Goal: Find specific page/section: Find specific page/section

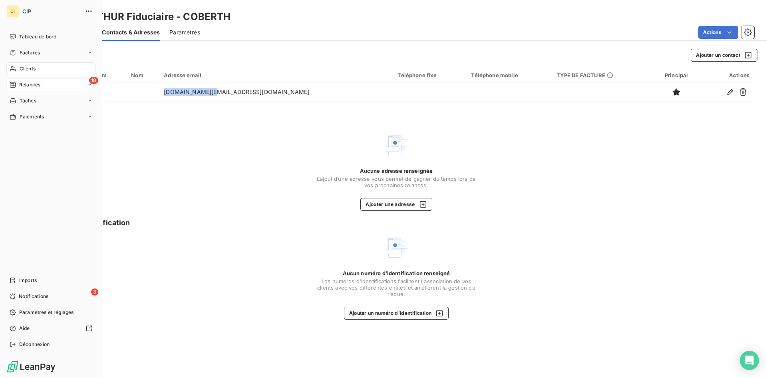
click at [32, 83] on span "Relances" at bounding box center [29, 84] width 21 height 7
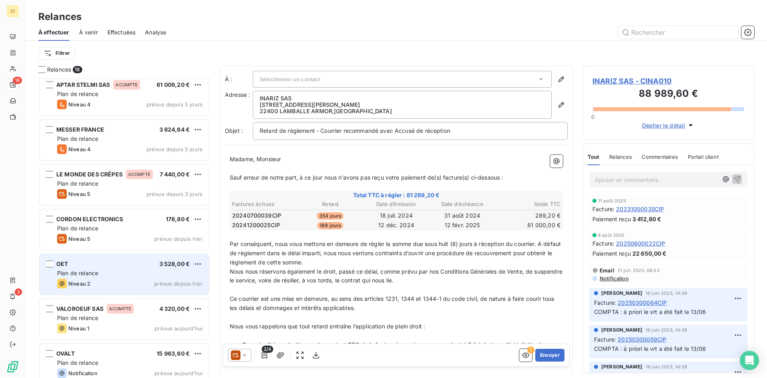
scroll to position [507, 0]
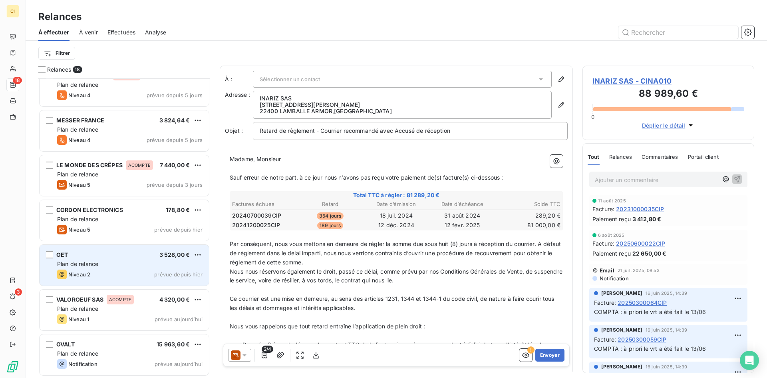
click at [104, 304] on div "Plan de relance" at bounding box center [129, 308] width 145 height 8
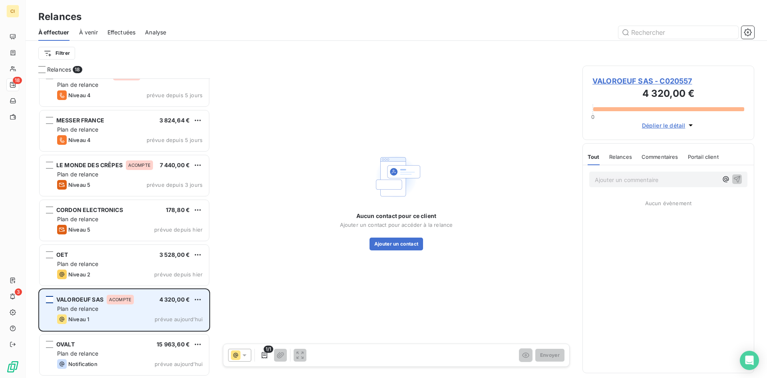
click at [51, 299] on div "grid" at bounding box center [49, 299] width 7 height 7
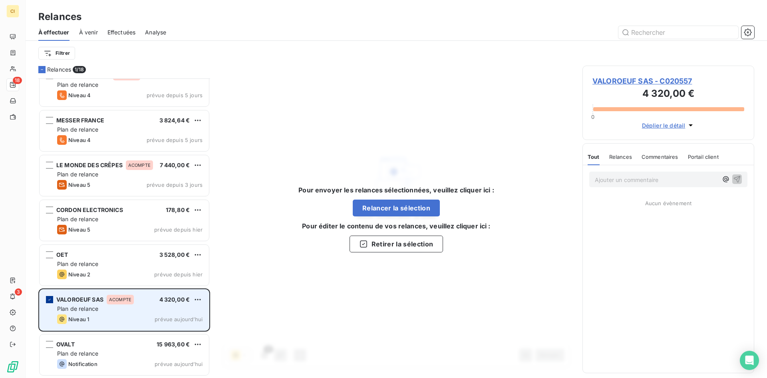
click at [48, 300] on icon "grid" at bounding box center [49, 299] width 5 height 5
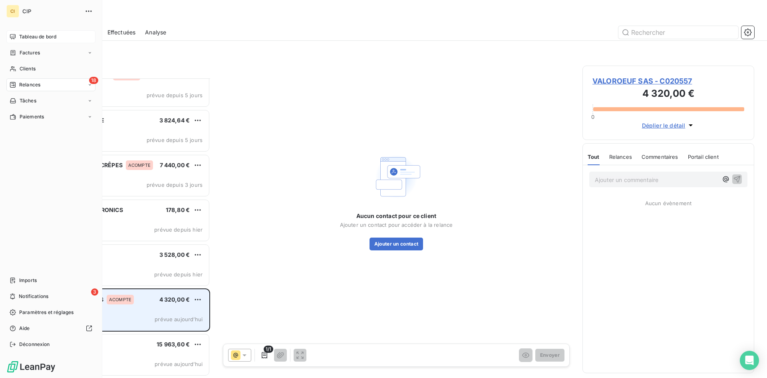
click at [46, 36] on span "Tableau de bord" at bounding box center [37, 36] width 37 height 7
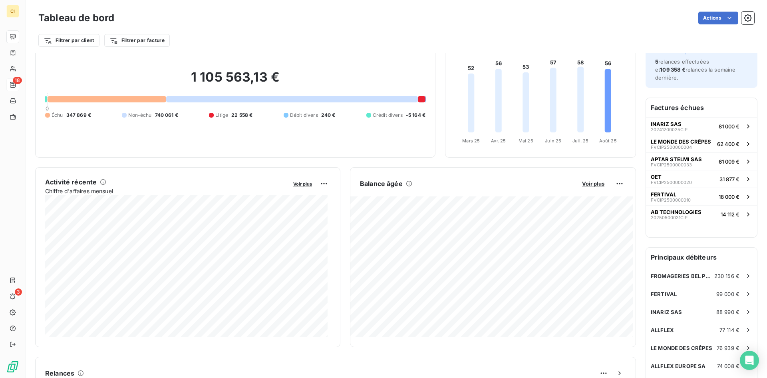
scroll to position [80, 0]
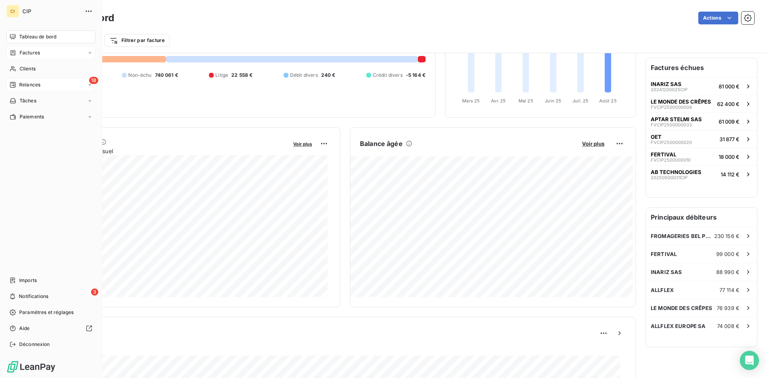
click at [35, 55] on span "Factures" at bounding box center [30, 52] width 20 height 7
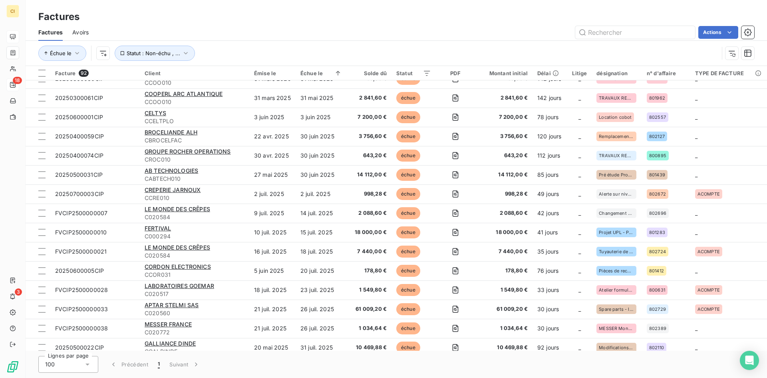
scroll to position [120, 0]
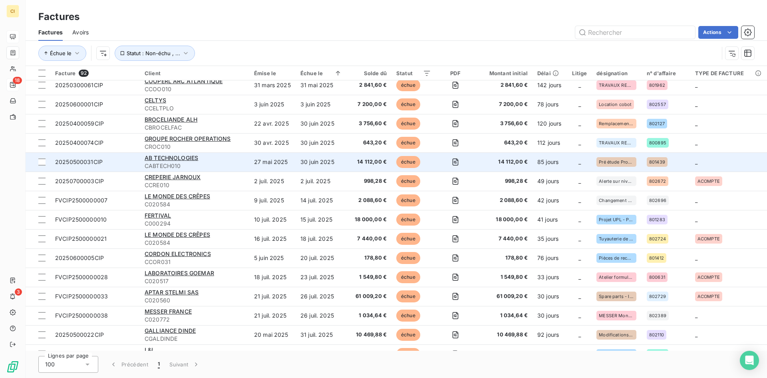
click at [87, 162] on span "20250500031CIP" at bounding box center [79, 161] width 48 height 7
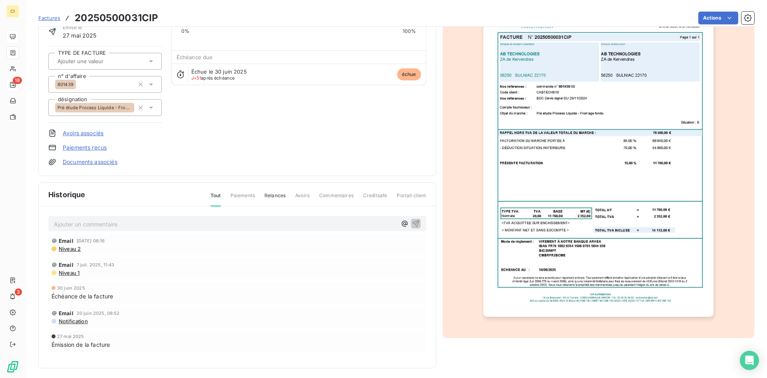
scroll to position [65, 0]
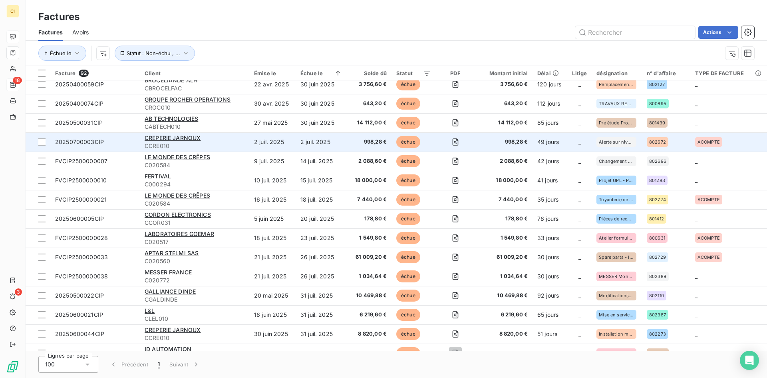
scroll to position [160, 0]
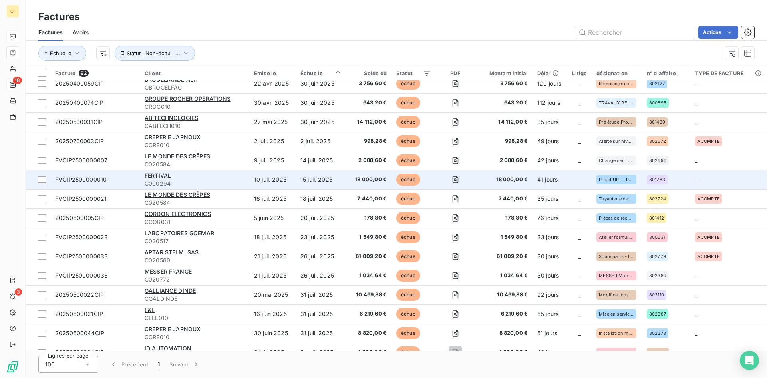
click at [78, 178] on span "FVCIP2500000010" at bounding box center [81, 179] width 52 height 7
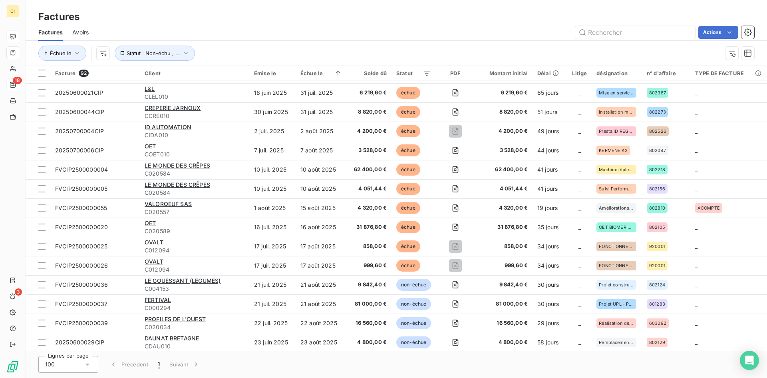
scroll to position [399, 0]
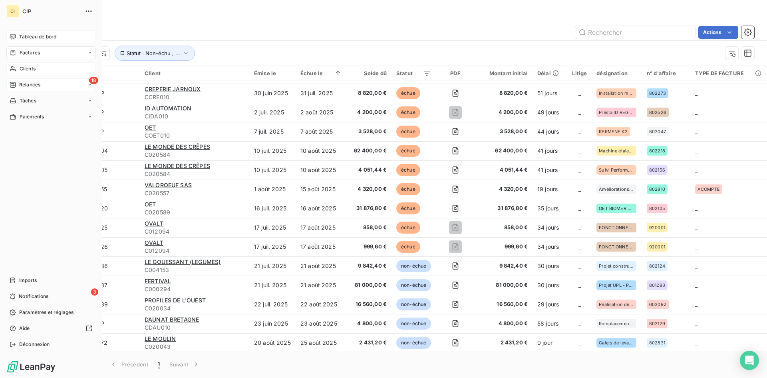
click at [25, 68] on span "Clients" at bounding box center [28, 68] width 16 height 7
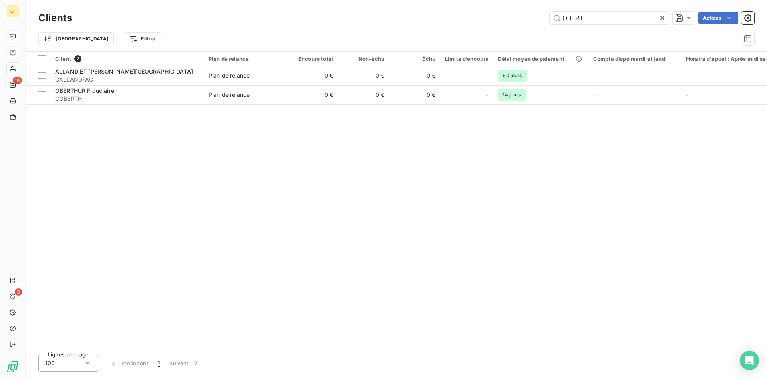
drag, startPoint x: 599, startPoint y: 20, endPoint x: 518, endPoint y: 39, distance: 83.2
click at [518, 39] on div "Clients OBERT Actions Trier Filtrer" at bounding box center [396, 31] width 716 height 42
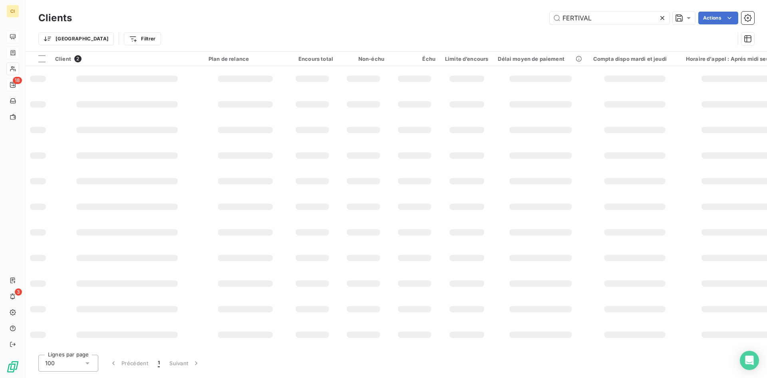
type input "FERTIVAL"
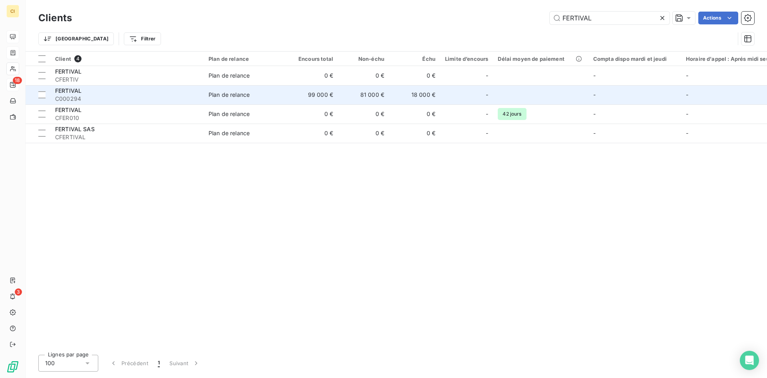
click at [67, 92] on span "FERTIVAL" at bounding box center [68, 90] width 26 height 7
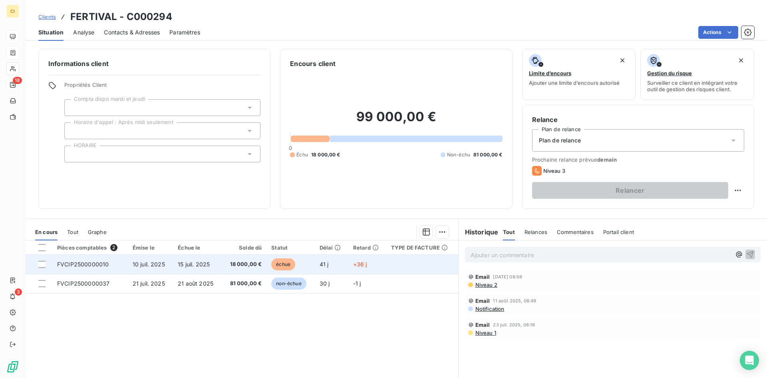
click at [89, 262] on span "FVCIP2500000010" at bounding box center [83, 263] width 52 height 7
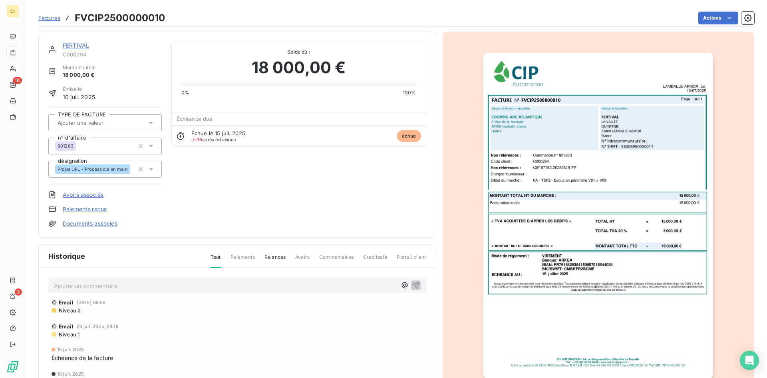
scroll to position [40, 0]
